Goal: Task Accomplishment & Management: Use online tool/utility

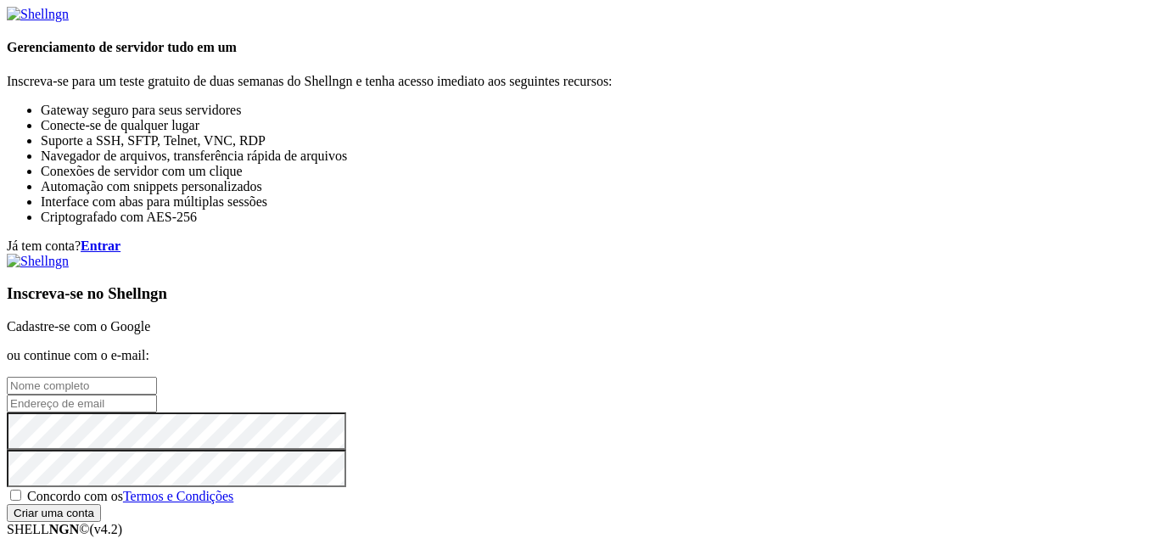
click at [150, 319] on font "Cadastre-se com o Google" at bounding box center [78, 326] width 143 height 14
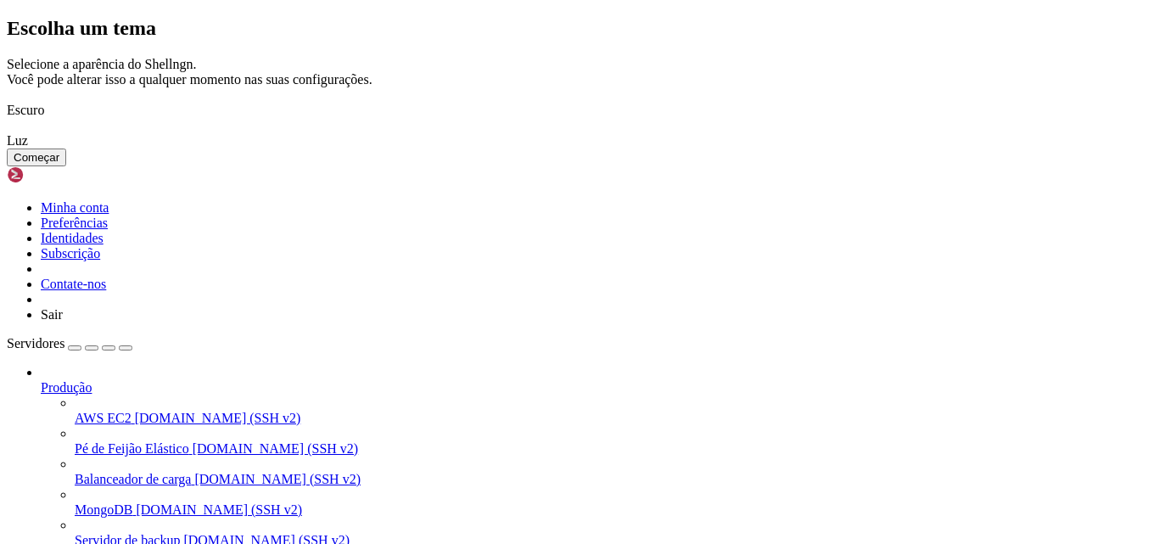
click at [7, 99] on img at bounding box center [7, 99] width 0 height 0
click at [66, 166] on button "Começar" at bounding box center [36, 157] width 59 height 18
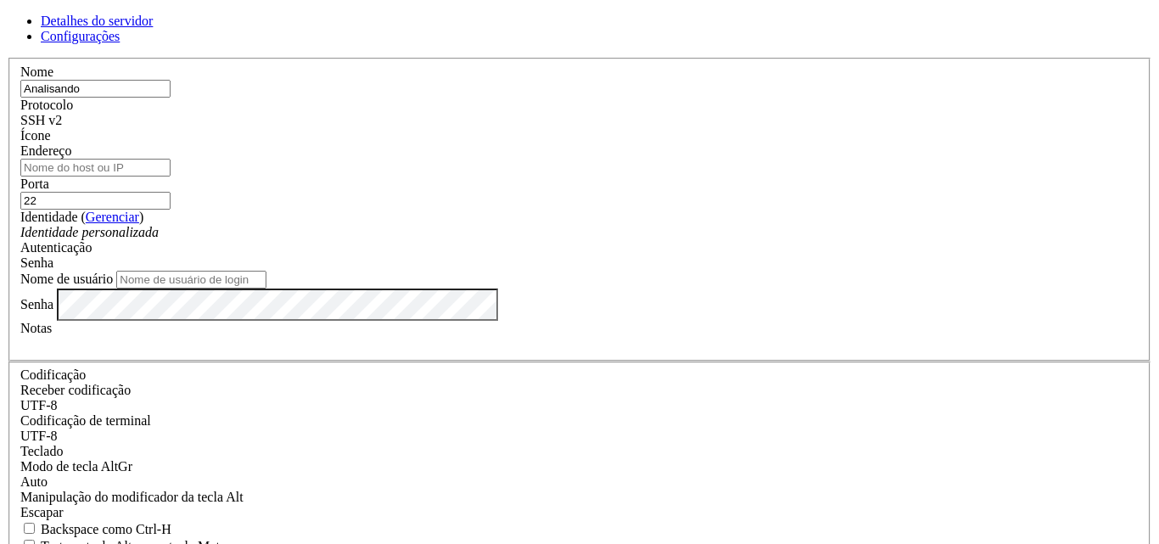
click at [171, 98] on input "Analisando" at bounding box center [95, 89] width 150 height 18
type input "conecta [GEOGRAPHIC_DATA][PERSON_NAME]"
click at [171, 169] on input "Endereço" at bounding box center [95, 168] width 150 height 18
paste input "[TECHNICAL_ID]"
type input "[TECHNICAL_ID]"
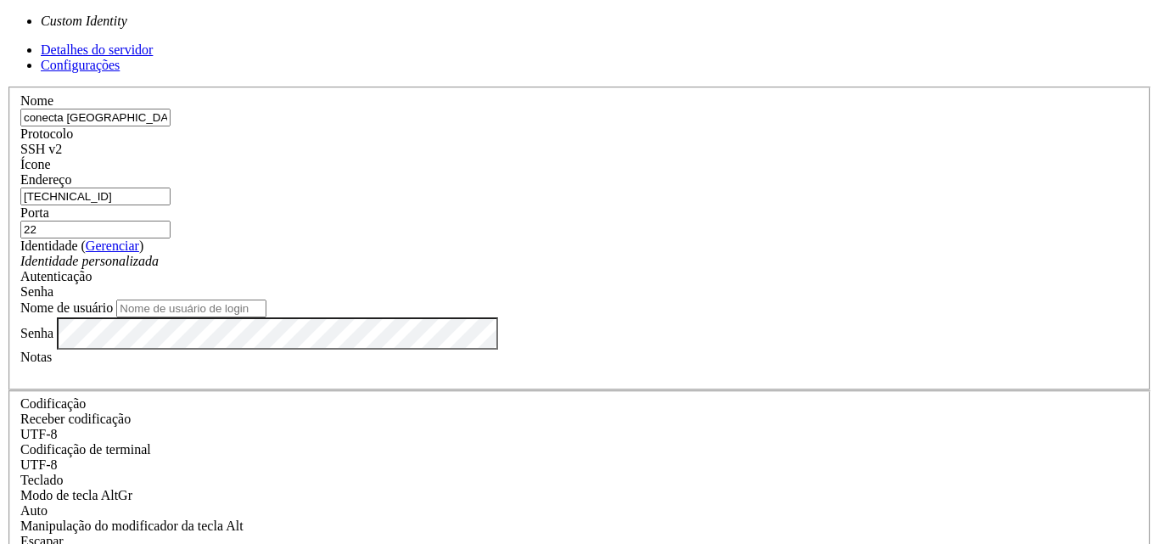
click at [159, 254] on font "Identidade personalizada" at bounding box center [89, 261] width 138 height 14
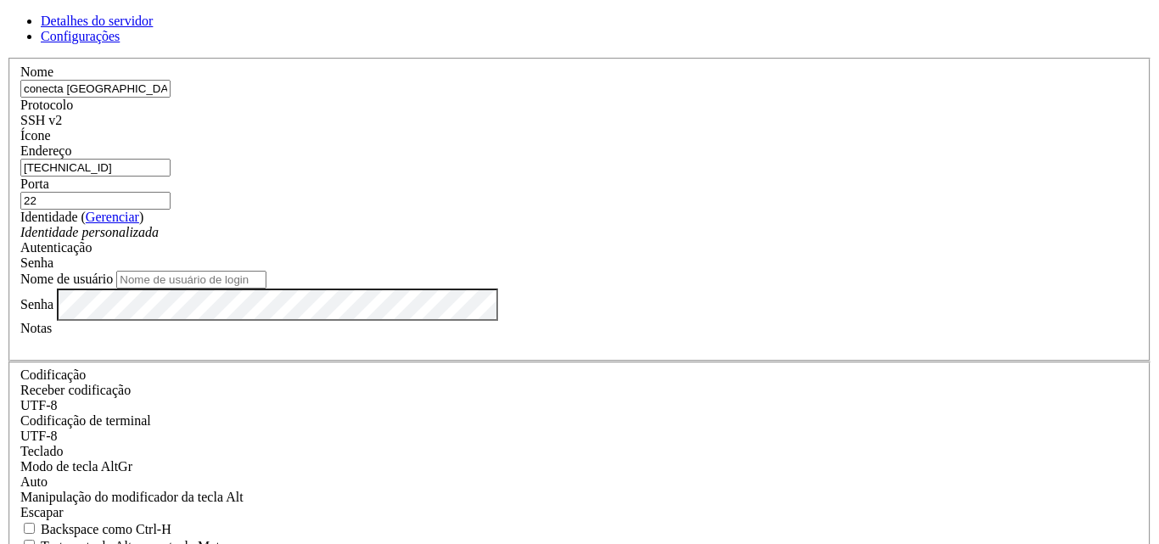
click at [159, 237] on font "Identidade personalizada" at bounding box center [89, 232] width 138 height 14
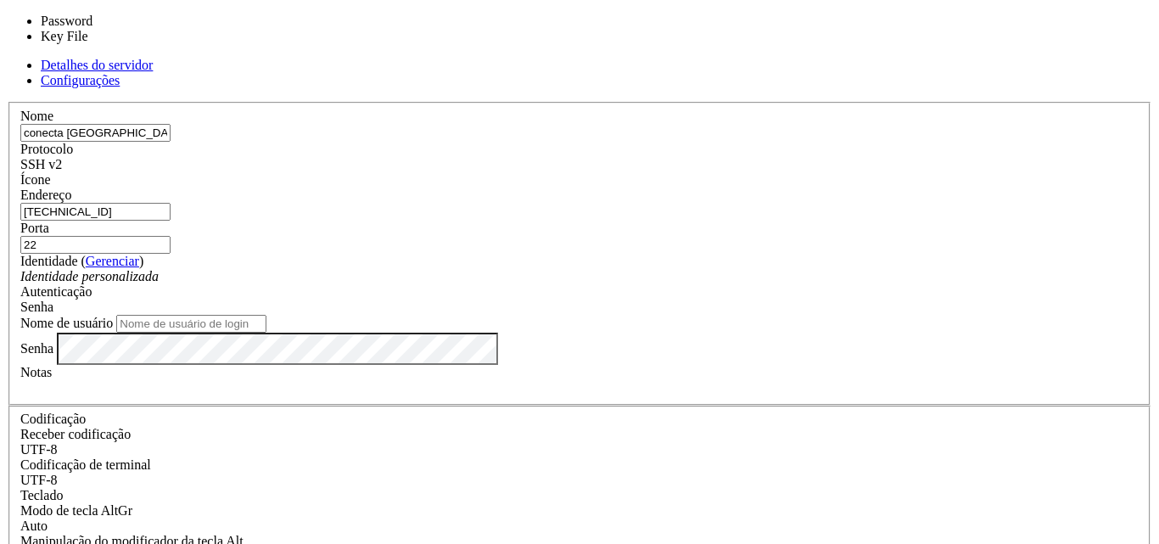
click at [684, 299] on div "Senha" at bounding box center [579, 306] width 1118 height 15
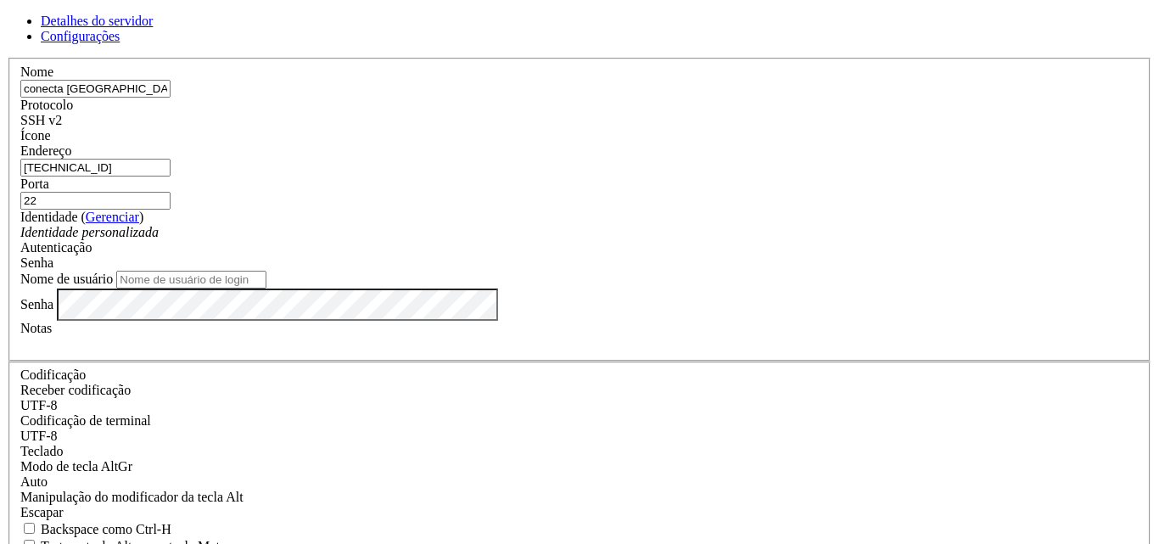
click at [684, 255] on div "Senha" at bounding box center [579, 262] width 1118 height 15
click at [266, 288] on input "Nome de usuário" at bounding box center [191, 280] width 150 height 18
type input "root"
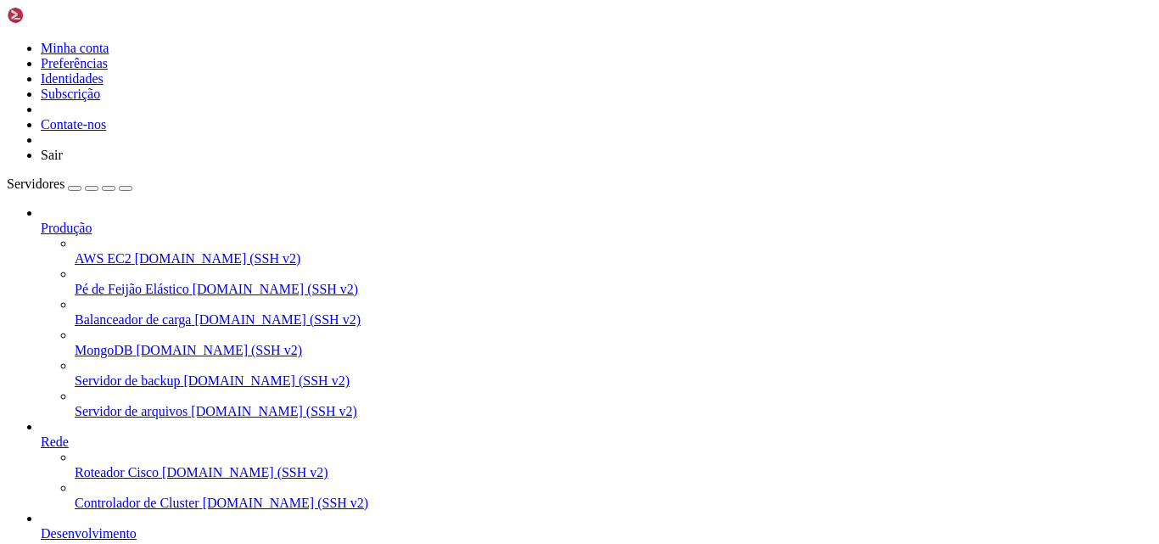
drag, startPoint x: 212, startPoint y: 154, endPoint x: 270, endPoint y: 154, distance: 57.7
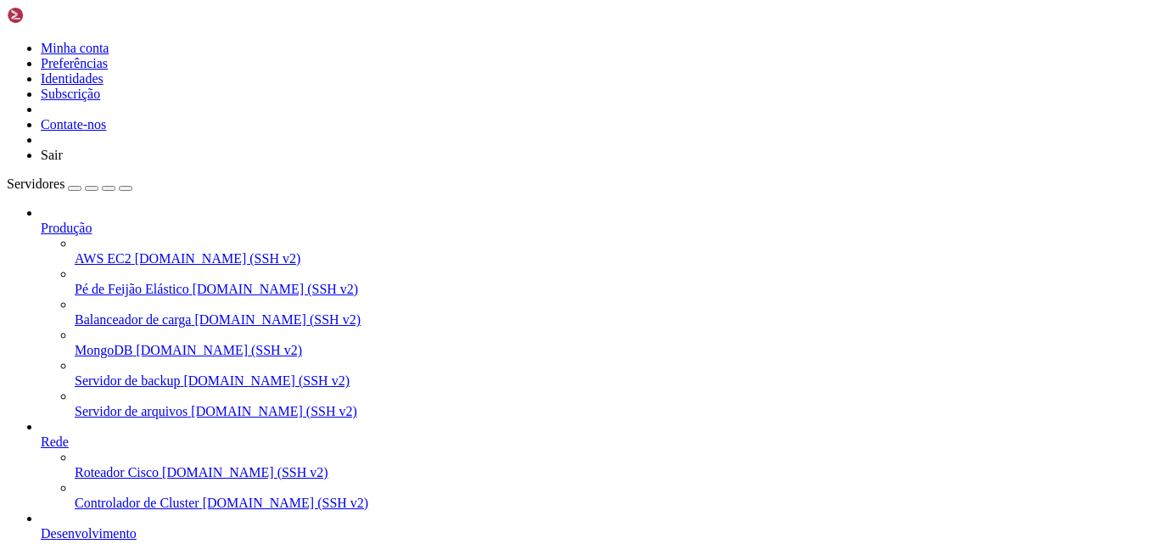
drag, startPoint x: 269, startPoint y: 396, endPoint x: 219, endPoint y: 391, distance: 50.3
click at [219, 391] on div "Minha conta Preferências Identidades Subscrição Contate-nos Sair Servidores Pro…" at bounding box center [579, 476] width 1145 height 939
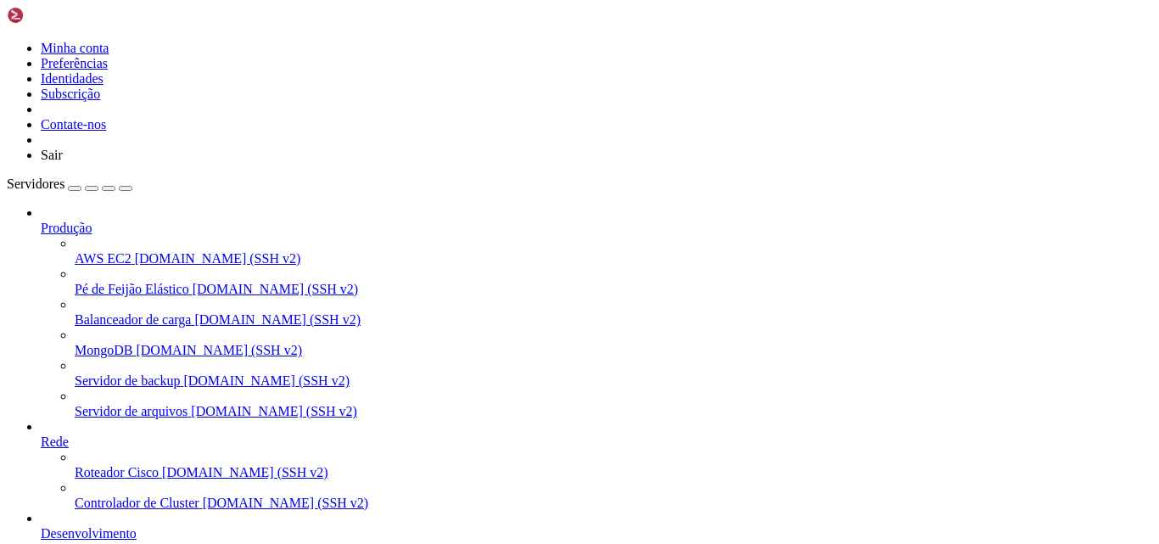
drag, startPoint x: 761, startPoint y: 1147, endPoint x: 784, endPoint y: 1040, distance: 109.3
drag, startPoint x: 784, startPoint y: 1040, endPoint x: 13, endPoint y: 963, distance: 775.0
